Goal: Task Accomplishment & Management: Use online tool/utility

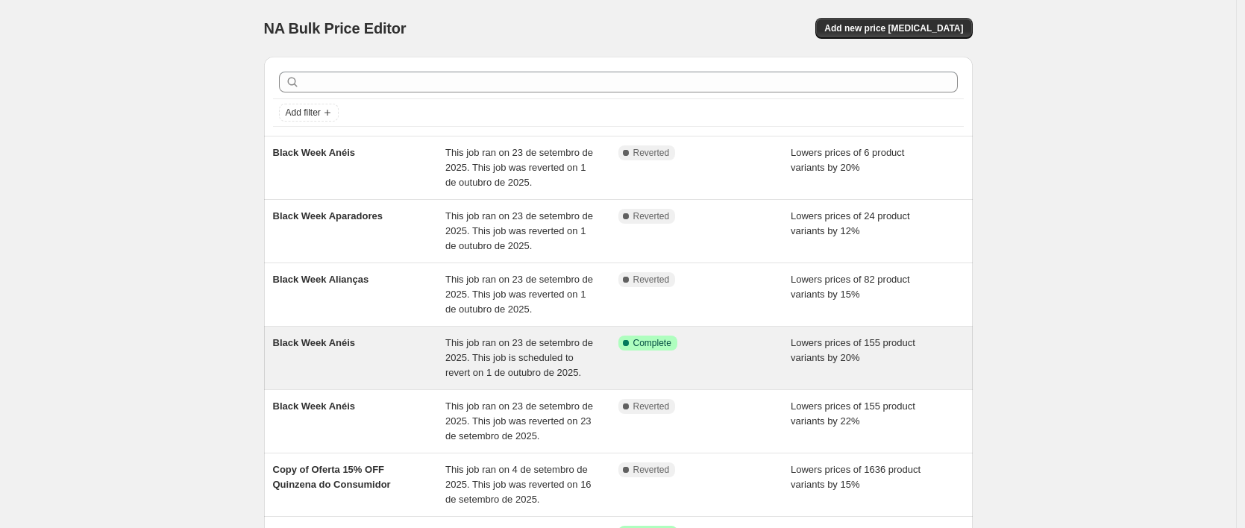
click at [317, 356] on div "Black Week Anéis" at bounding box center [359, 358] width 173 height 45
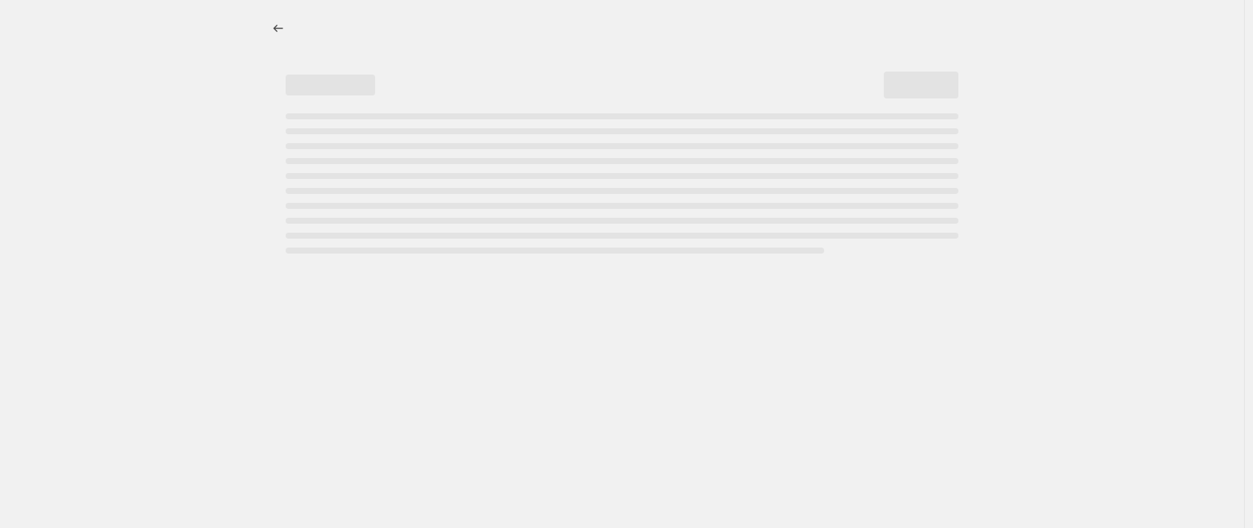
select select "percentage"
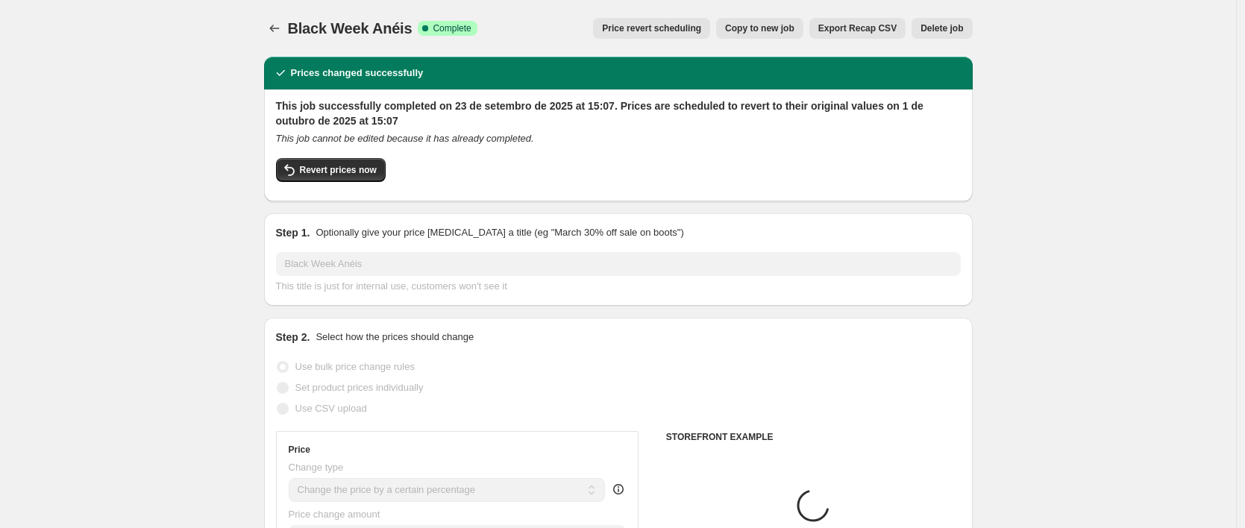
select select "collection"
click at [377, 168] on span "Revert prices now" at bounding box center [338, 170] width 77 height 12
checkbox input "false"
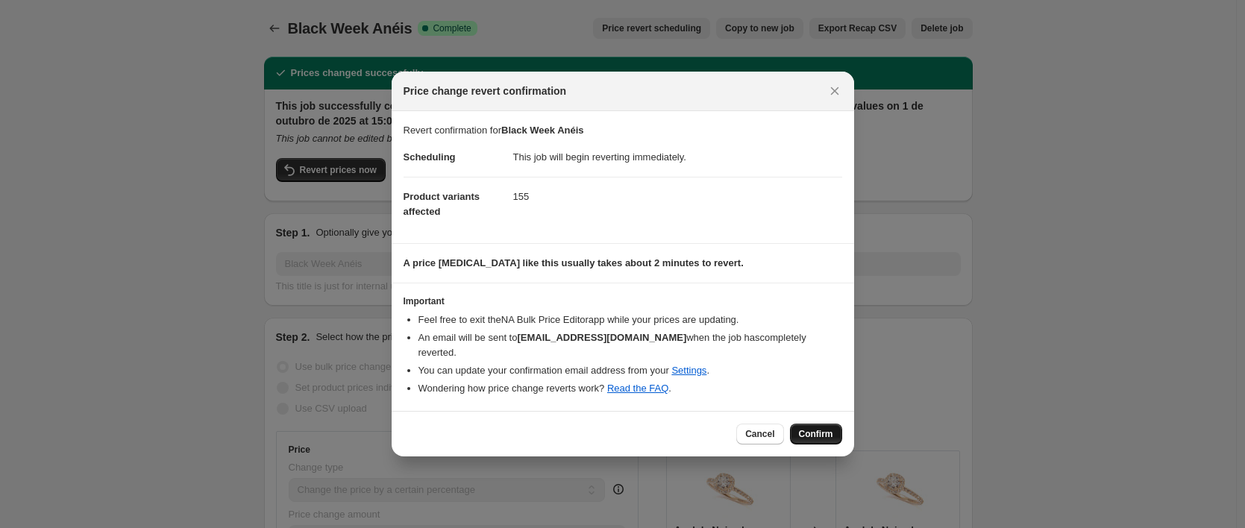
click at [817, 436] on button "Confirm" at bounding box center [816, 434] width 52 height 21
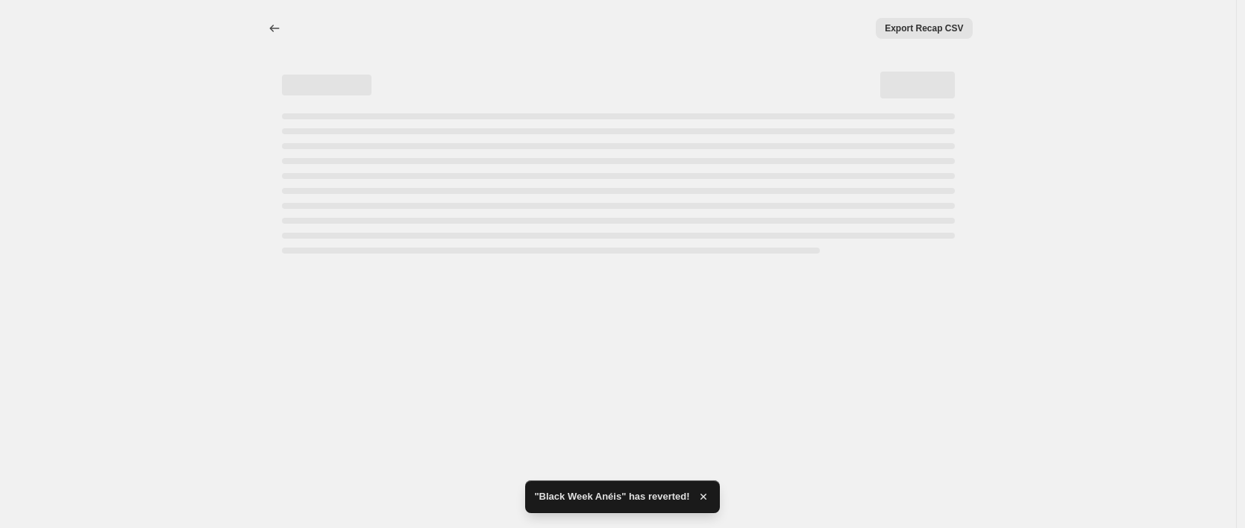
select select "percentage"
select select "collection"
